Goal: Communication & Community: Answer question/provide support

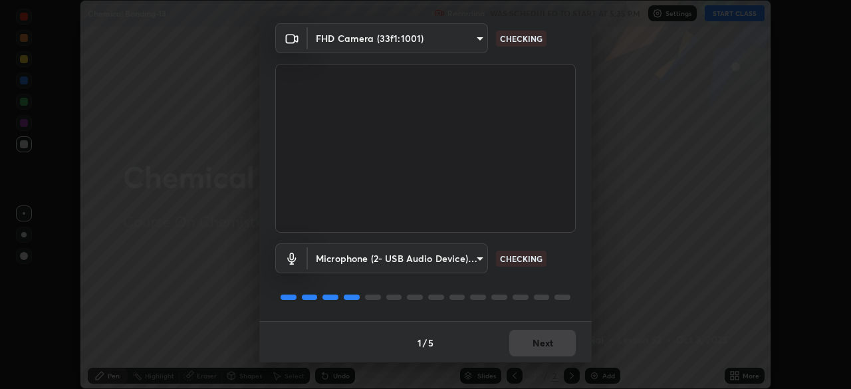
scroll to position [47, 0]
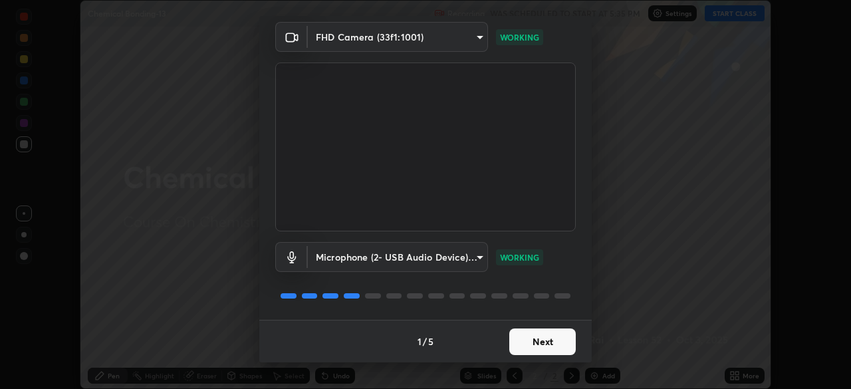
click at [536, 344] on button "Next" at bounding box center [542, 341] width 66 height 27
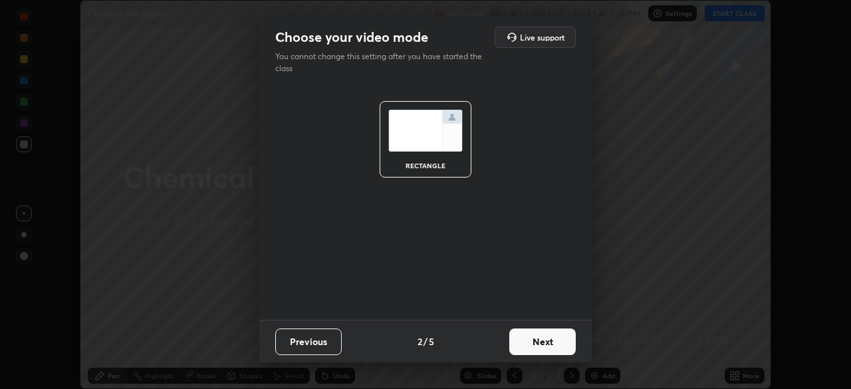
click at [538, 344] on button "Next" at bounding box center [542, 341] width 66 height 27
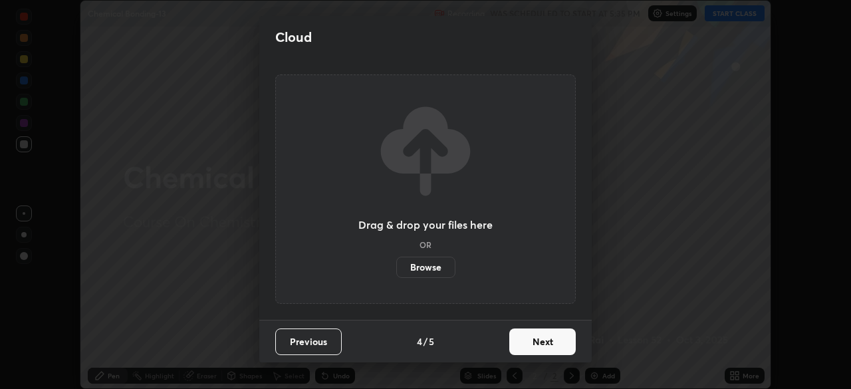
click at [538, 343] on button "Next" at bounding box center [542, 341] width 66 height 27
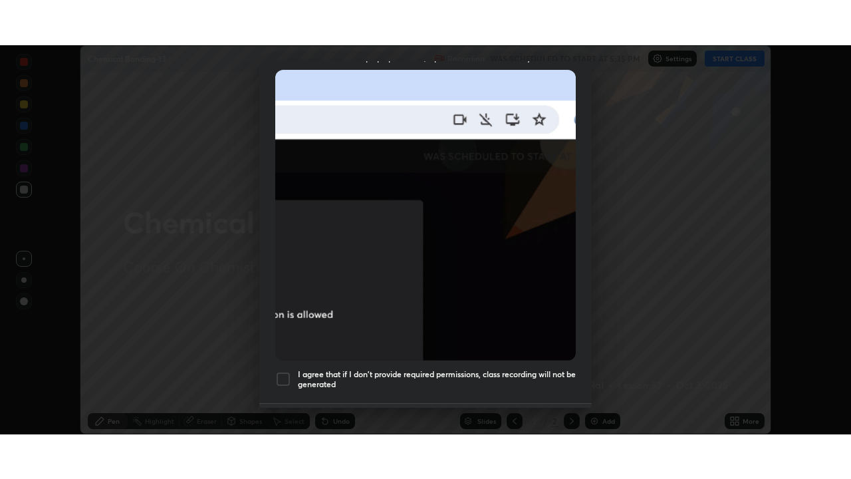
scroll to position [318, 0]
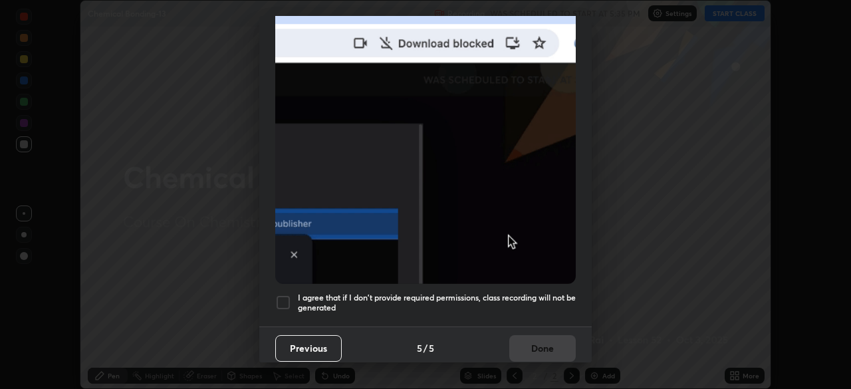
click at [283, 297] on div at bounding box center [283, 303] width 16 height 16
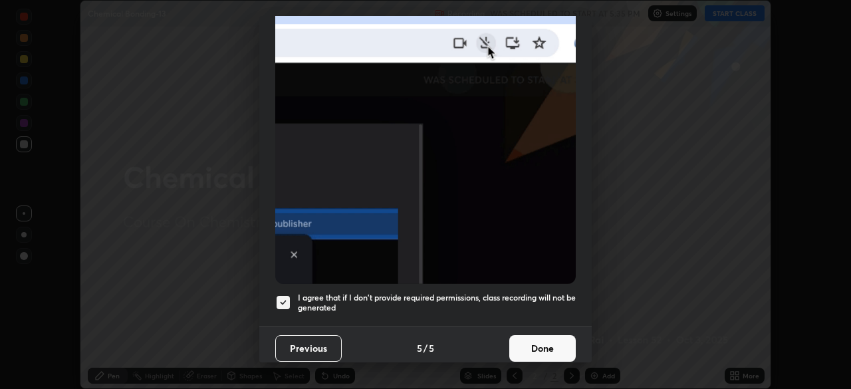
click at [541, 340] on button "Done" at bounding box center [542, 348] width 66 height 27
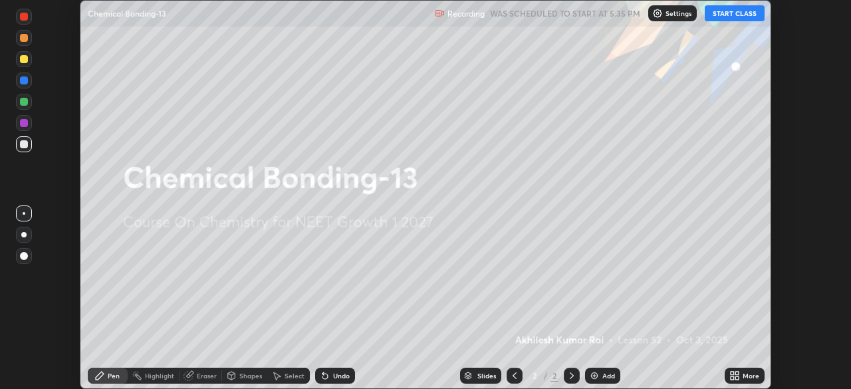
click at [720, 17] on button "START CLASS" at bounding box center [735, 13] width 60 height 16
click at [735, 376] on icon at bounding box center [734, 375] width 11 height 11
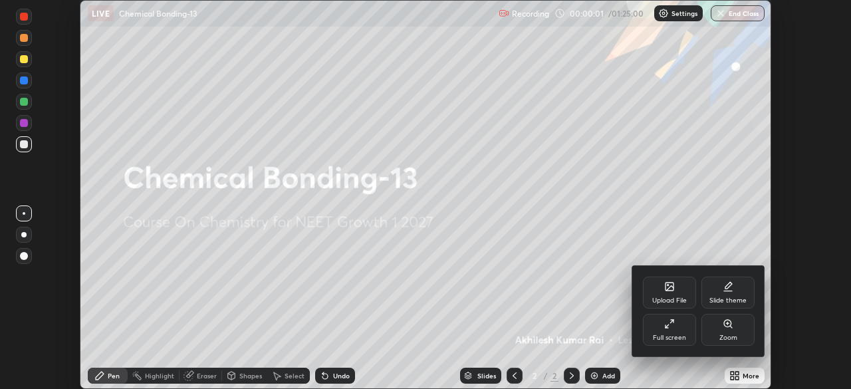
click at [676, 338] on div "Full screen" at bounding box center [669, 337] width 33 height 7
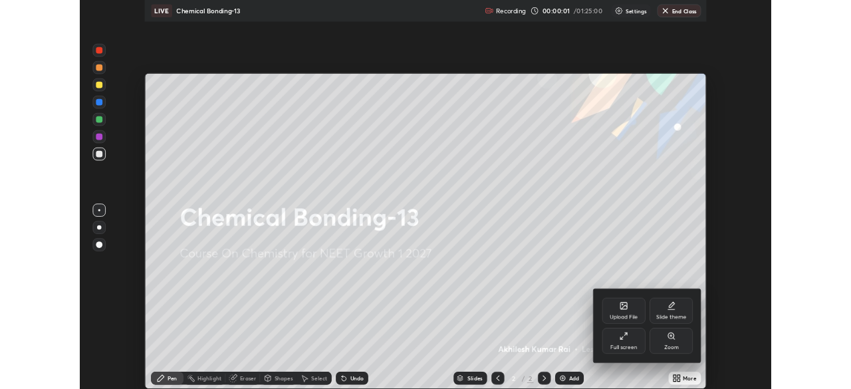
scroll to position [479, 851]
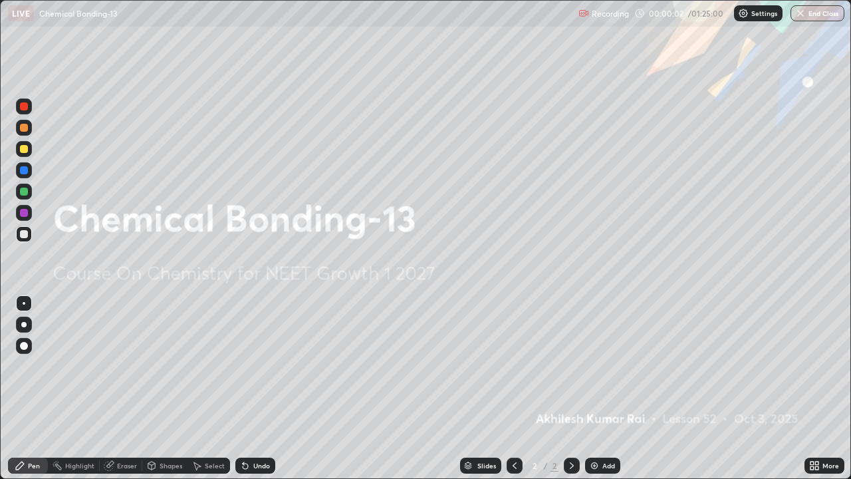
click at [605, 388] on div "Add" at bounding box center [608, 465] width 13 height 7
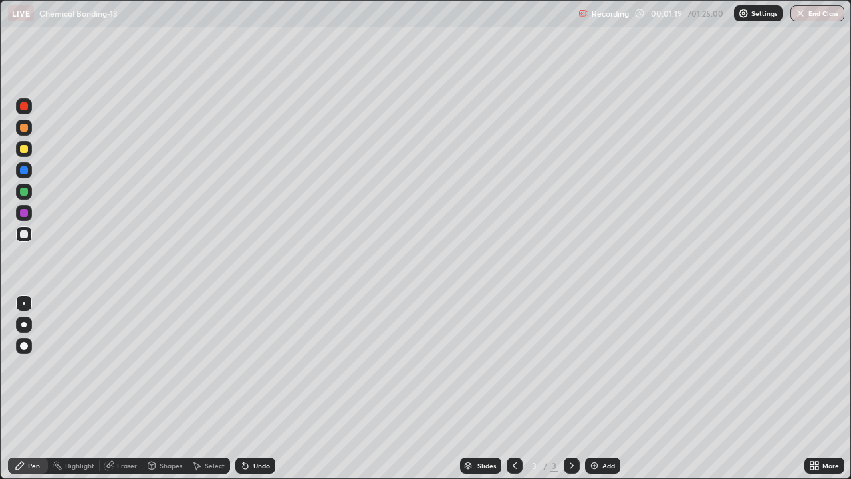
click at [24, 150] on div at bounding box center [24, 149] width 8 height 8
click at [23, 235] on div at bounding box center [24, 234] width 8 height 8
click at [116, 388] on div "Eraser" at bounding box center [121, 465] width 43 height 16
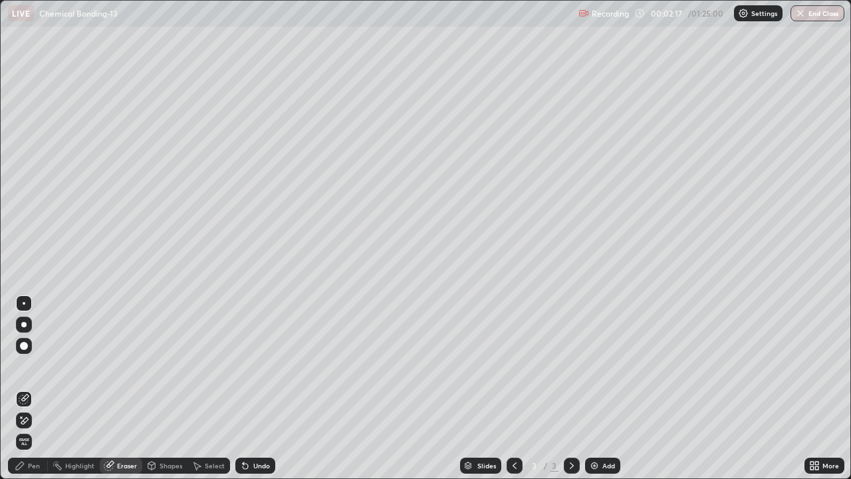
click at [34, 388] on div "Pen" at bounding box center [28, 465] width 40 height 16
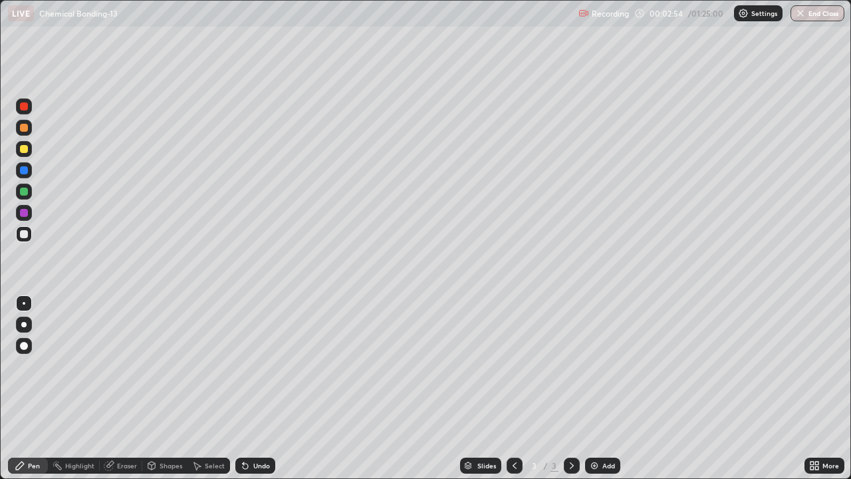
click at [19, 156] on div at bounding box center [24, 149] width 16 height 16
click at [124, 388] on div "Eraser" at bounding box center [127, 465] width 20 height 7
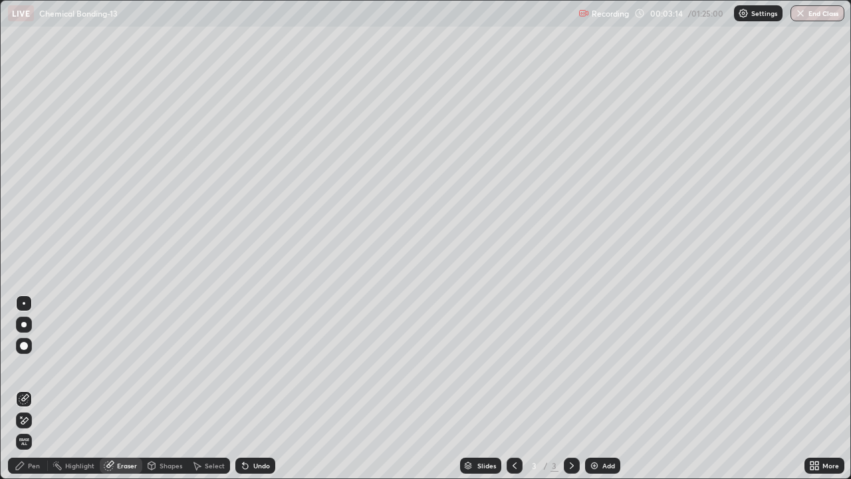
click at [29, 388] on div "Pen" at bounding box center [34, 465] width 12 height 7
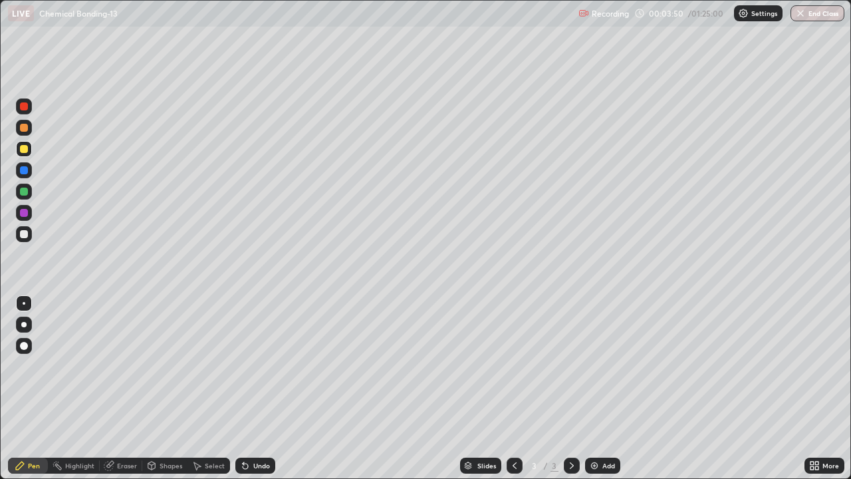
click at [115, 388] on div "Eraser" at bounding box center [121, 465] width 43 height 16
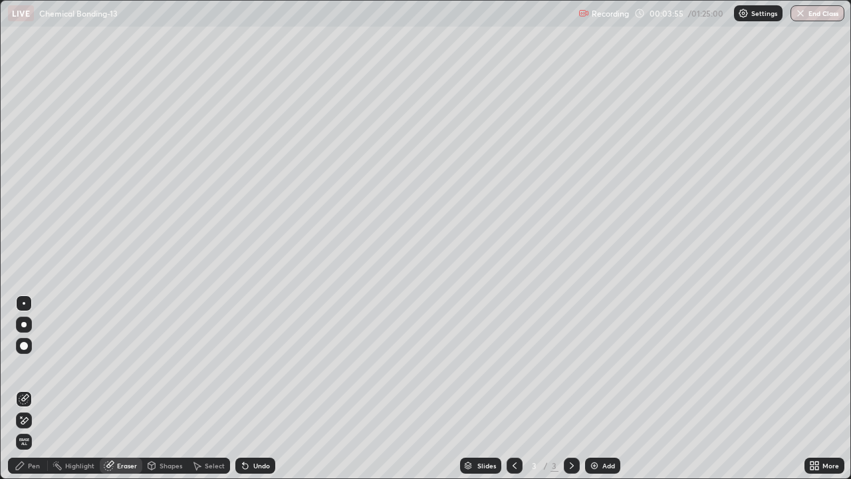
click at [36, 388] on div "Pen" at bounding box center [34, 465] width 12 height 7
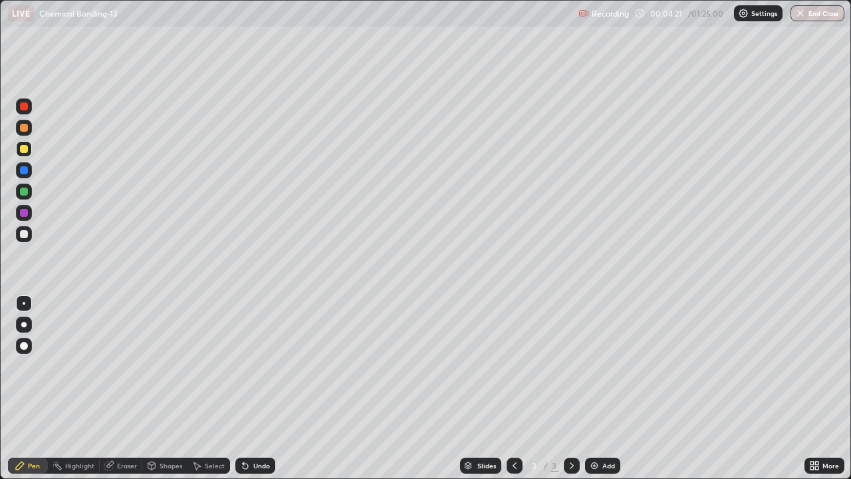
click at [122, 388] on div "Eraser" at bounding box center [127, 465] width 20 height 7
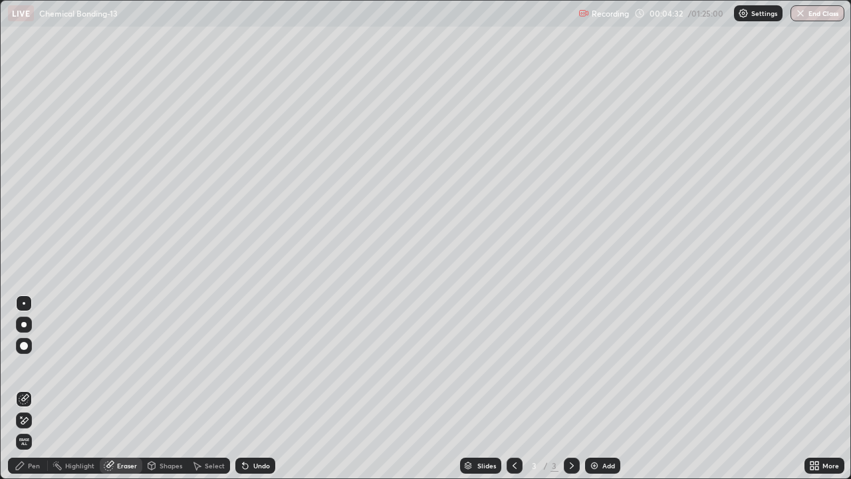
click at [35, 388] on div "Pen" at bounding box center [34, 465] width 12 height 7
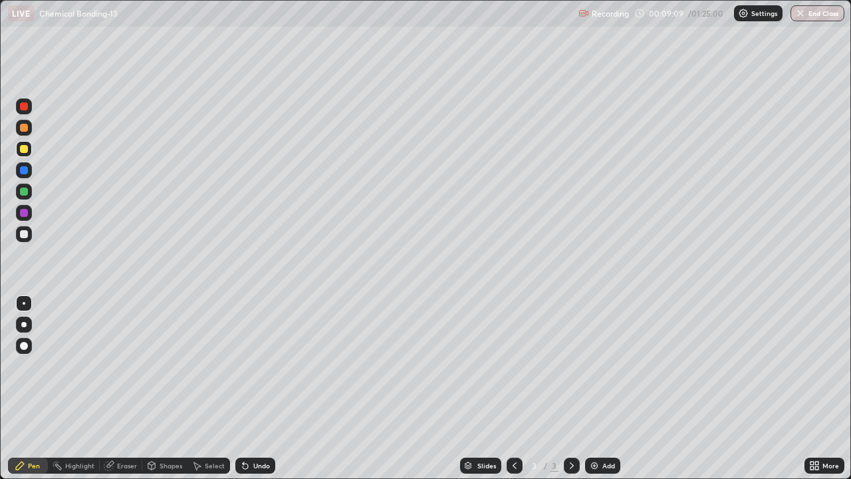
click at [25, 234] on div at bounding box center [24, 234] width 8 height 8
click at [608, 388] on div "Add" at bounding box center [608, 465] width 13 height 7
click at [23, 152] on div at bounding box center [24, 149] width 8 height 8
click at [511, 388] on icon at bounding box center [514, 465] width 11 height 11
click at [113, 388] on icon at bounding box center [109, 465] width 11 height 11
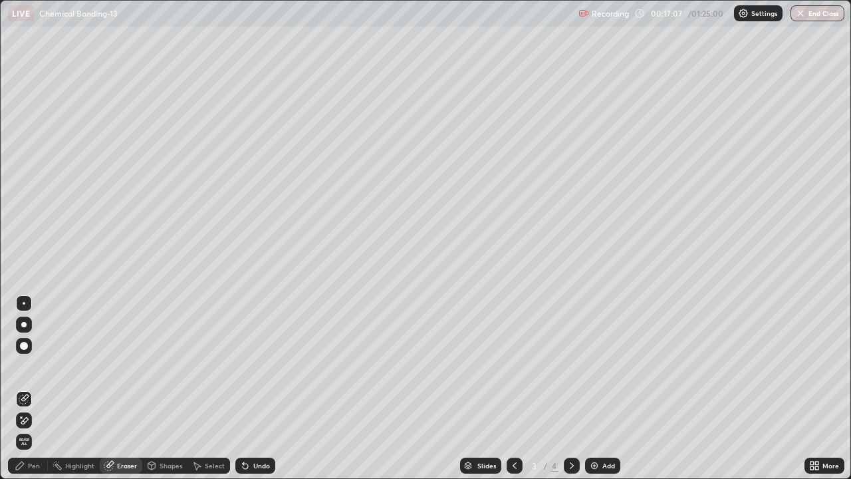
click at [27, 388] on div "Pen" at bounding box center [28, 465] width 40 height 16
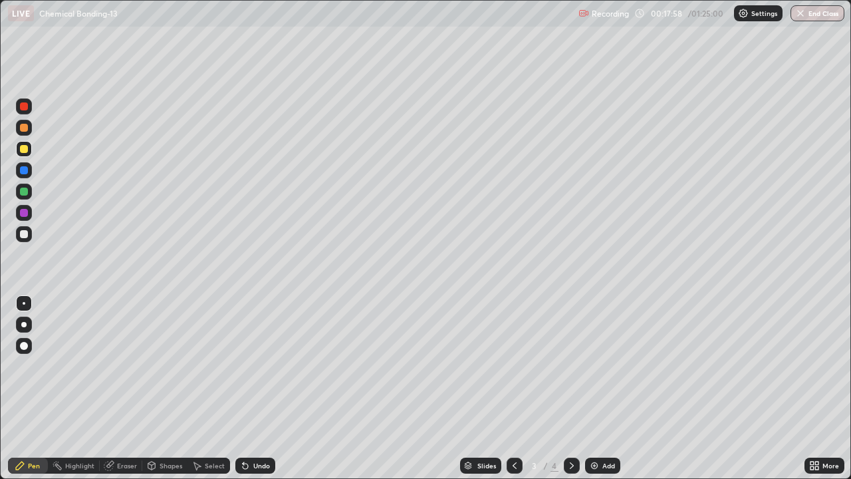
click at [27, 197] on div at bounding box center [24, 192] width 16 height 16
click at [570, 388] on icon at bounding box center [571, 465] width 11 height 11
click at [25, 235] on div at bounding box center [24, 234] width 8 height 8
click at [23, 152] on div at bounding box center [24, 149] width 8 height 8
click at [597, 388] on img at bounding box center [594, 465] width 11 height 11
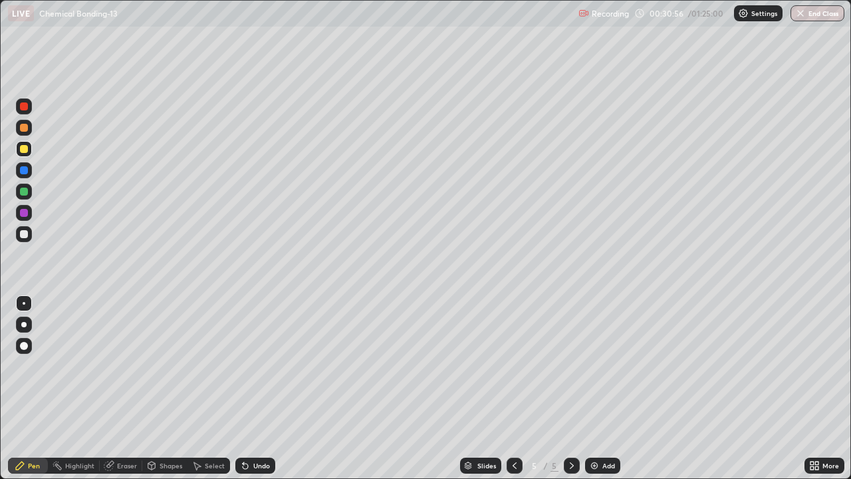
click at [24, 233] on div at bounding box center [24, 234] width 8 height 8
click at [599, 388] on div "Add" at bounding box center [602, 465] width 35 height 16
click at [24, 150] on div at bounding box center [24, 149] width 8 height 8
click at [23, 234] on div at bounding box center [24, 234] width 8 height 8
click at [603, 388] on div "Add" at bounding box center [608, 465] width 13 height 7
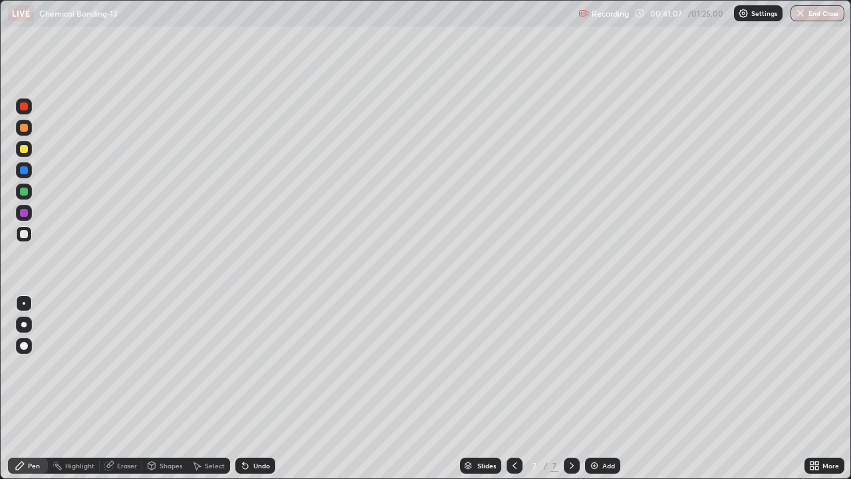
click at [27, 150] on div at bounding box center [24, 149] width 8 height 8
click at [606, 388] on div "Add" at bounding box center [608, 465] width 13 height 7
click at [26, 233] on div at bounding box center [24, 234] width 8 height 8
click at [24, 150] on div at bounding box center [24, 149] width 8 height 8
click at [596, 388] on img at bounding box center [594, 465] width 11 height 11
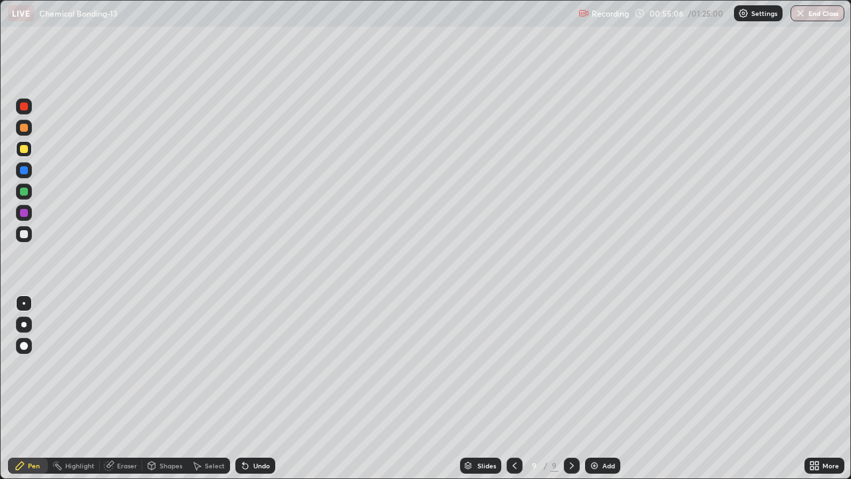
click at [26, 235] on div at bounding box center [24, 234] width 8 height 8
click at [25, 149] on div at bounding box center [24, 149] width 8 height 8
click at [596, 388] on img at bounding box center [594, 465] width 11 height 11
click at [513, 388] on icon at bounding box center [514, 465] width 11 height 11
click at [570, 388] on icon at bounding box center [571, 465] width 11 height 11
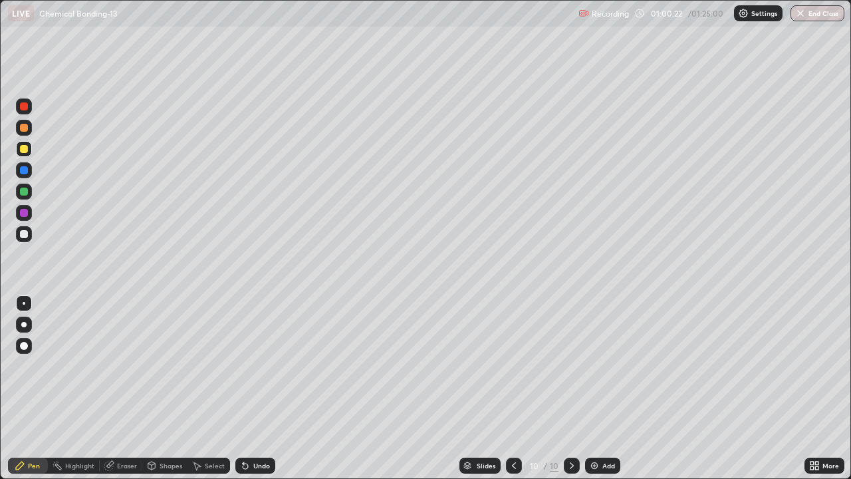
click at [25, 234] on div at bounding box center [24, 234] width 8 height 8
click at [25, 235] on div at bounding box center [24, 234] width 8 height 8
click at [592, 388] on div "Add" at bounding box center [602, 465] width 35 height 16
click at [27, 150] on div at bounding box center [24, 149] width 8 height 8
click at [21, 235] on div at bounding box center [24, 234] width 8 height 8
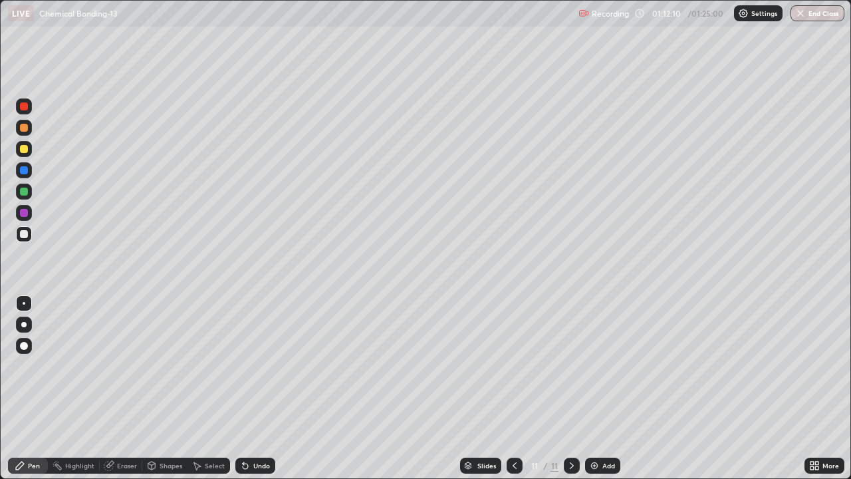
click at [27, 189] on div at bounding box center [24, 191] width 8 height 8
click at [604, 388] on div "Add" at bounding box center [602, 465] width 35 height 16
click at [25, 235] on div at bounding box center [24, 234] width 8 height 8
click at [118, 388] on div "Eraser" at bounding box center [127, 465] width 20 height 7
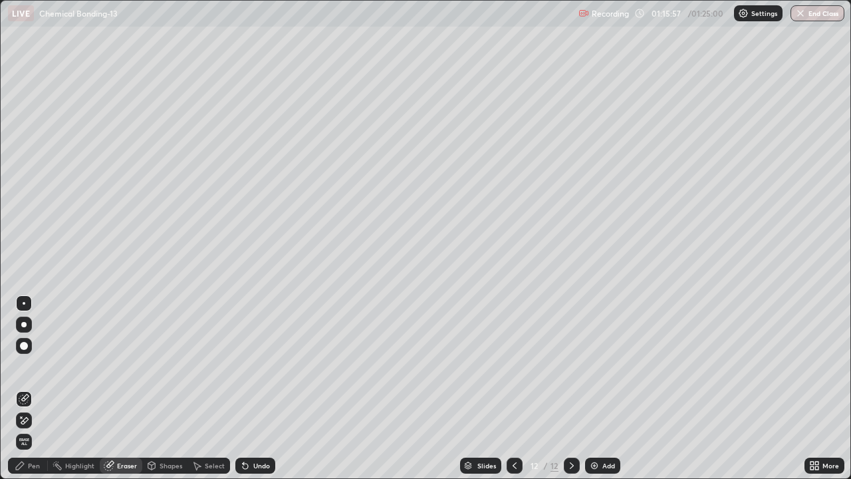
click at [31, 388] on div "Pen" at bounding box center [34, 465] width 12 height 7
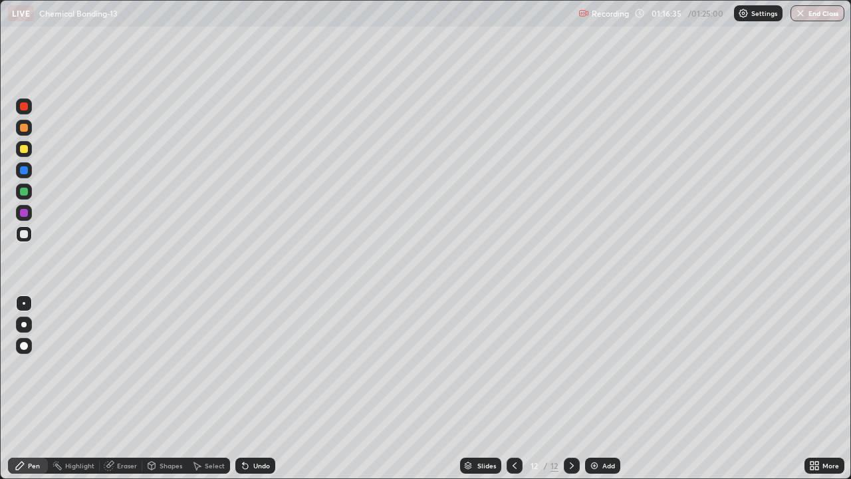
click at [20, 152] on div at bounding box center [24, 149] width 16 height 16
click at [829, 16] on button "End Class" at bounding box center [818, 13] width 54 height 16
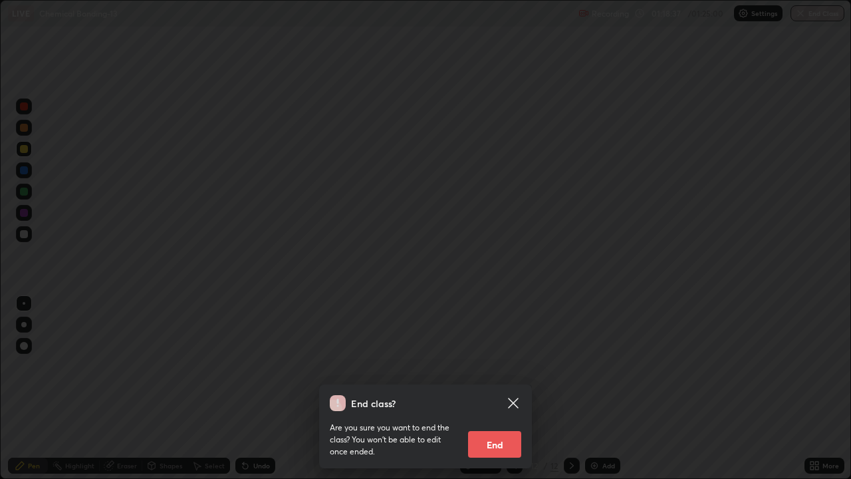
click at [500, 388] on button "End" at bounding box center [494, 444] width 53 height 27
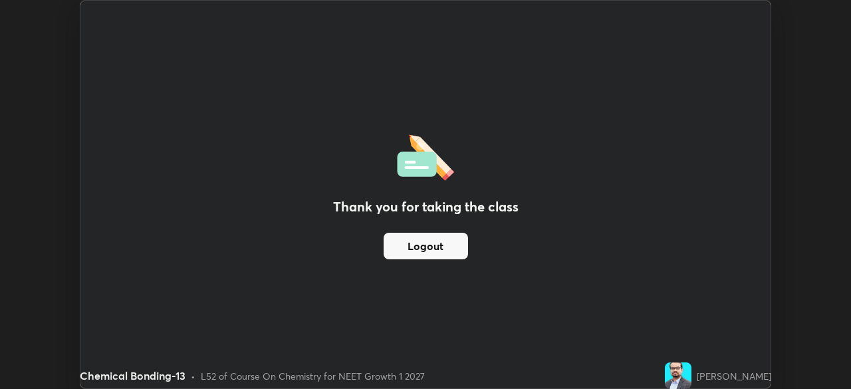
scroll to position [66097, 65635]
